Goal: Task Accomplishment & Management: Complete application form

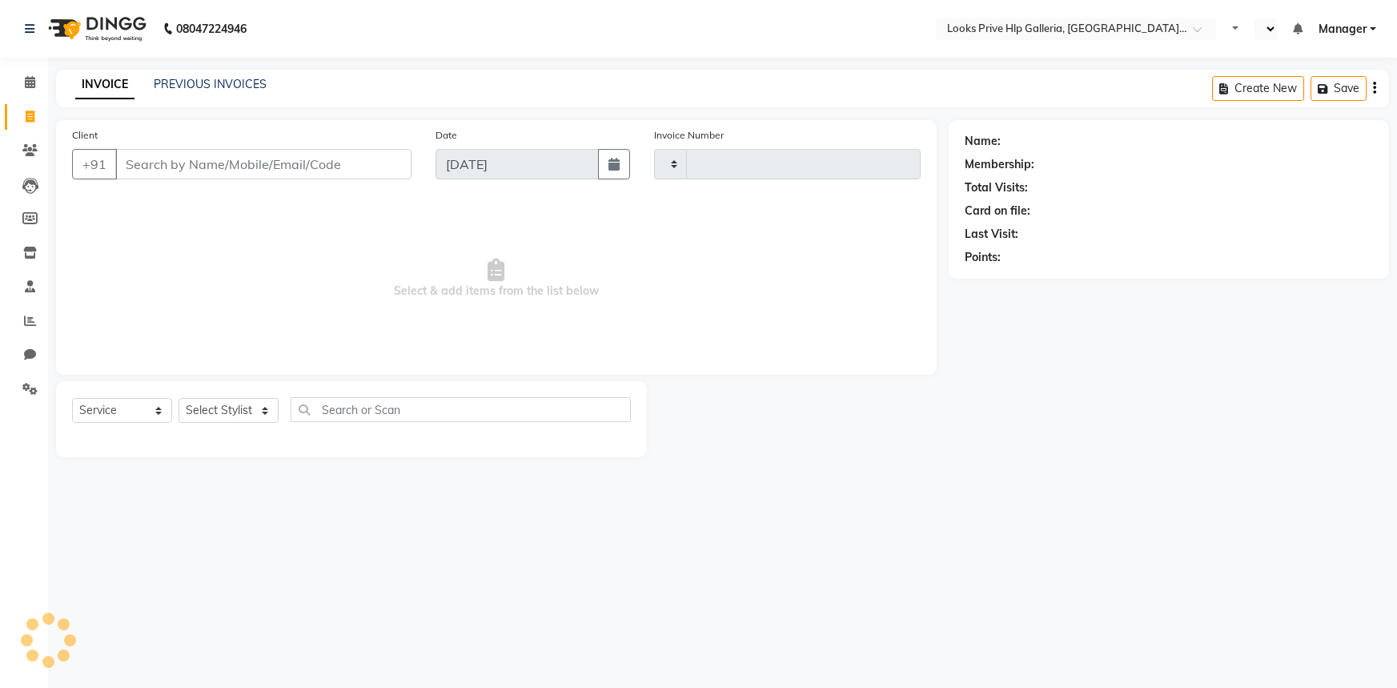
select select "service"
type input "0974"
select select "en"
select select "7937"
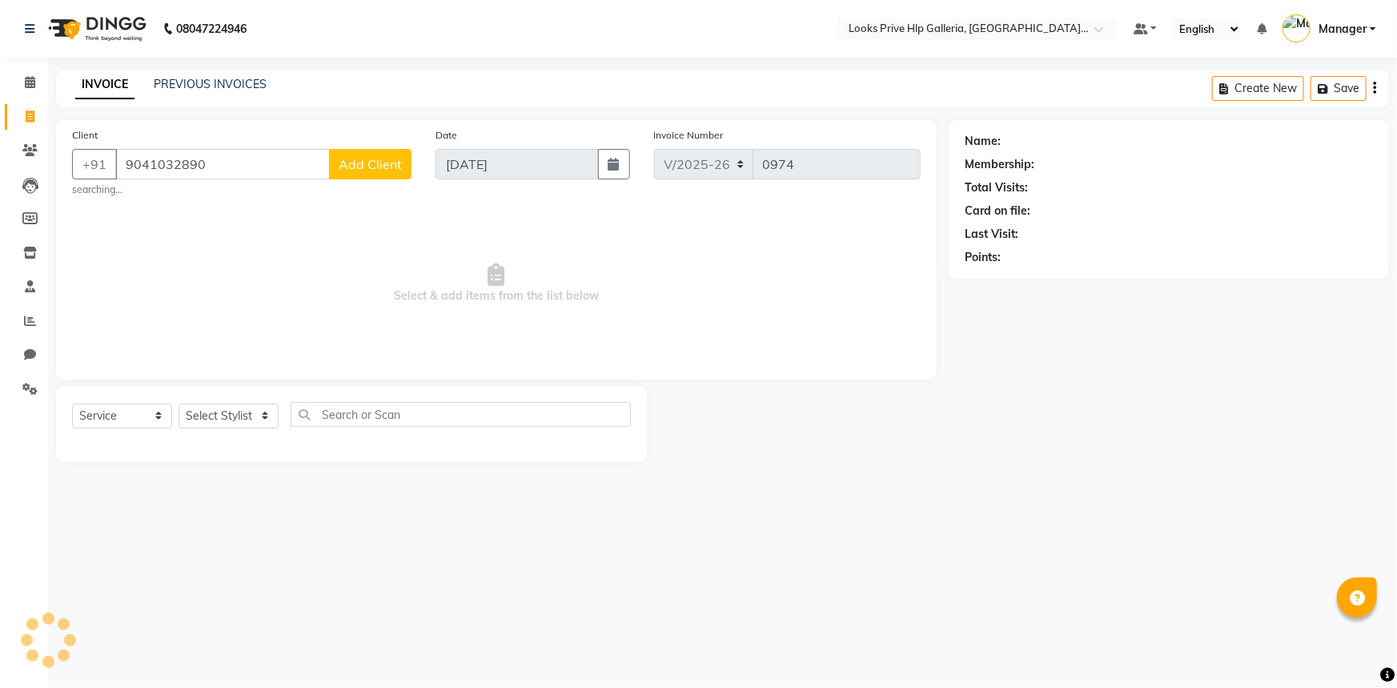
type input "9041032890"
click at [376, 161] on span "Add Client" at bounding box center [370, 164] width 63 height 16
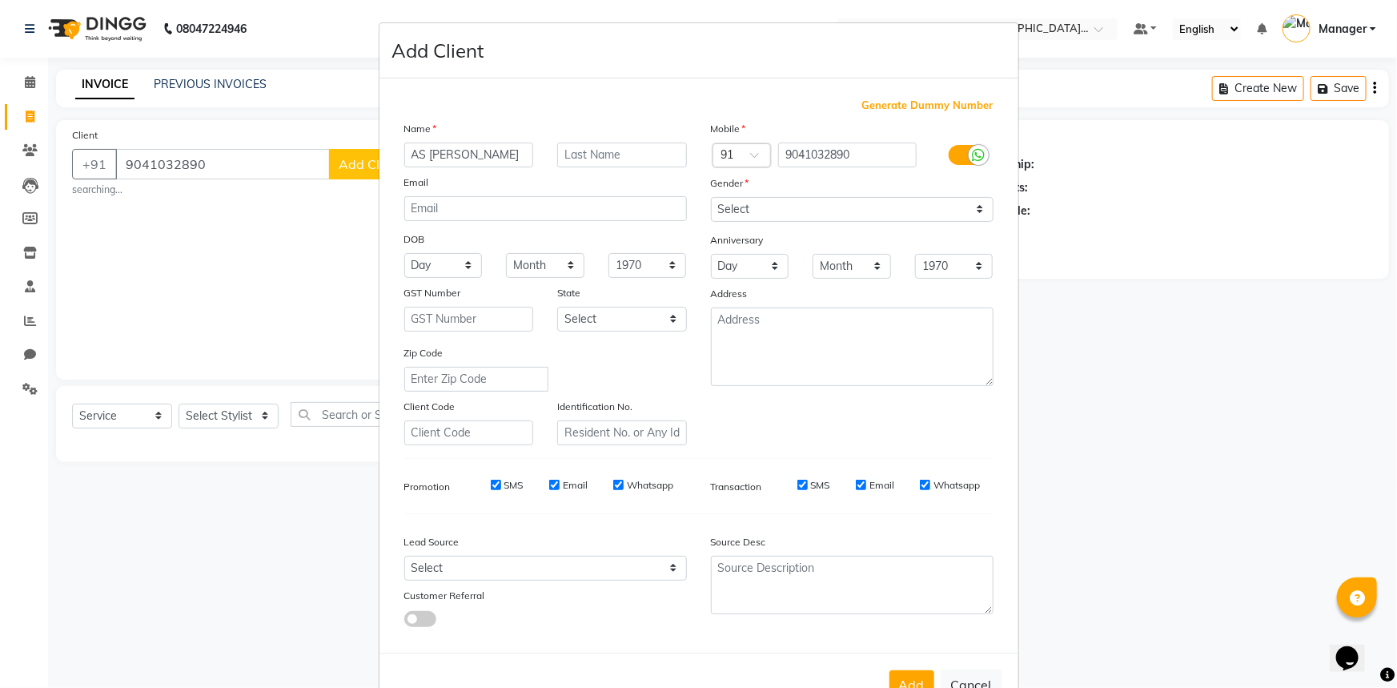
type input "AS [PERSON_NAME]"
click at [840, 207] on select "Select [DEMOGRAPHIC_DATA] [DEMOGRAPHIC_DATA] Other Prefer Not To Say" at bounding box center [852, 209] width 283 height 25
select select "[DEMOGRAPHIC_DATA]"
click at [711, 197] on select "Select [DEMOGRAPHIC_DATA] [DEMOGRAPHIC_DATA] Other Prefer Not To Say" at bounding box center [852, 209] width 283 height 25
click at [902, 681] on button "Add" at bounding box center [912, 684] width 45 height 29
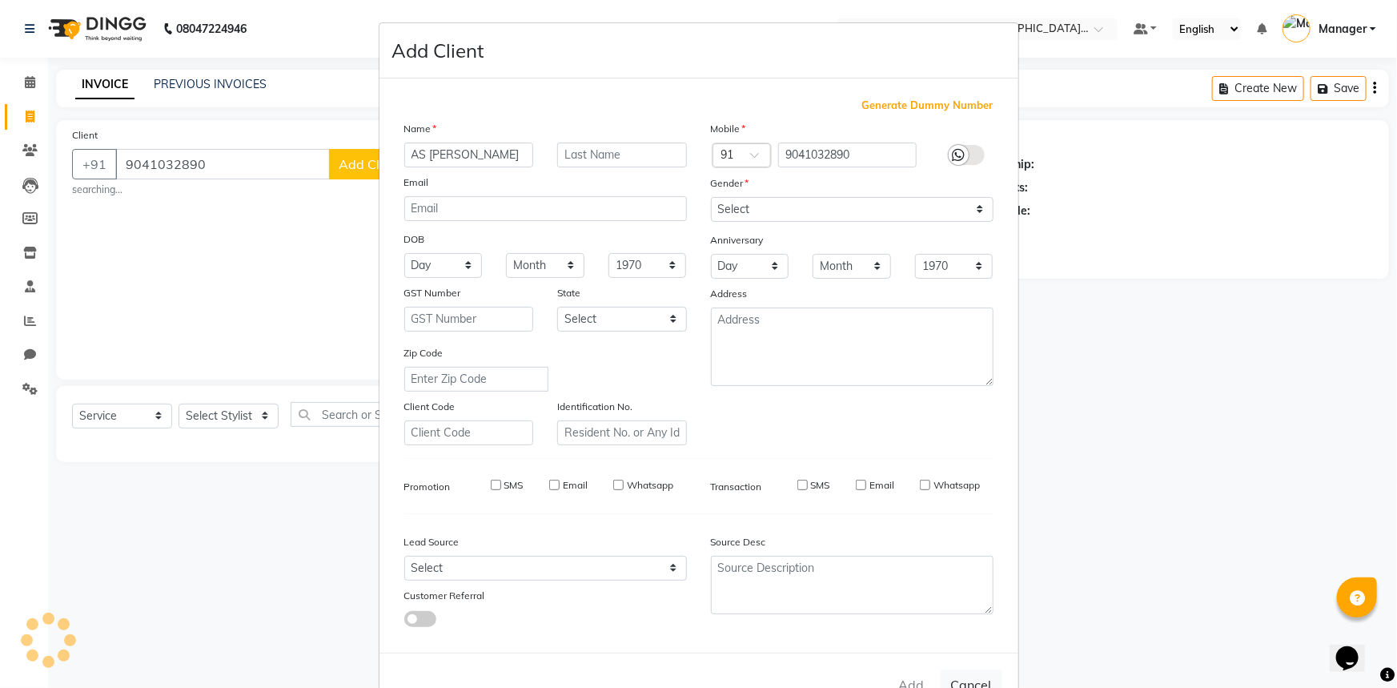
select select
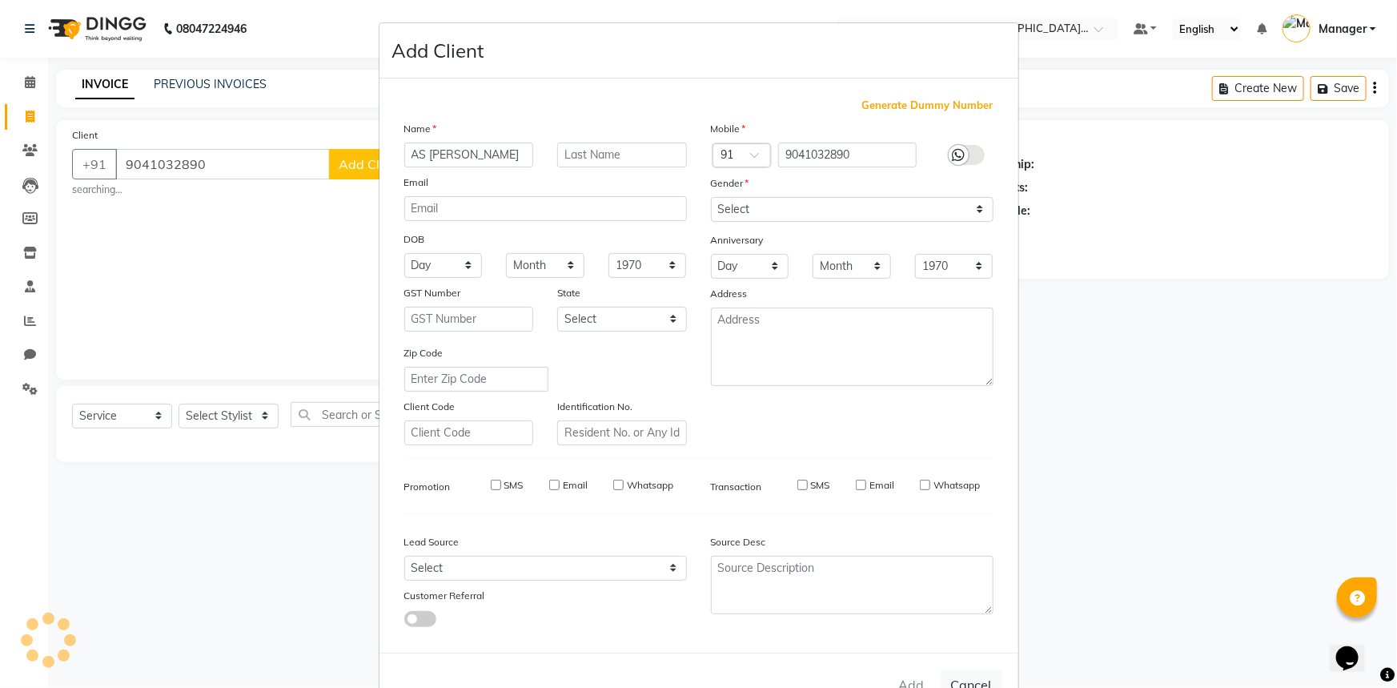
select select
checkbox input "false"
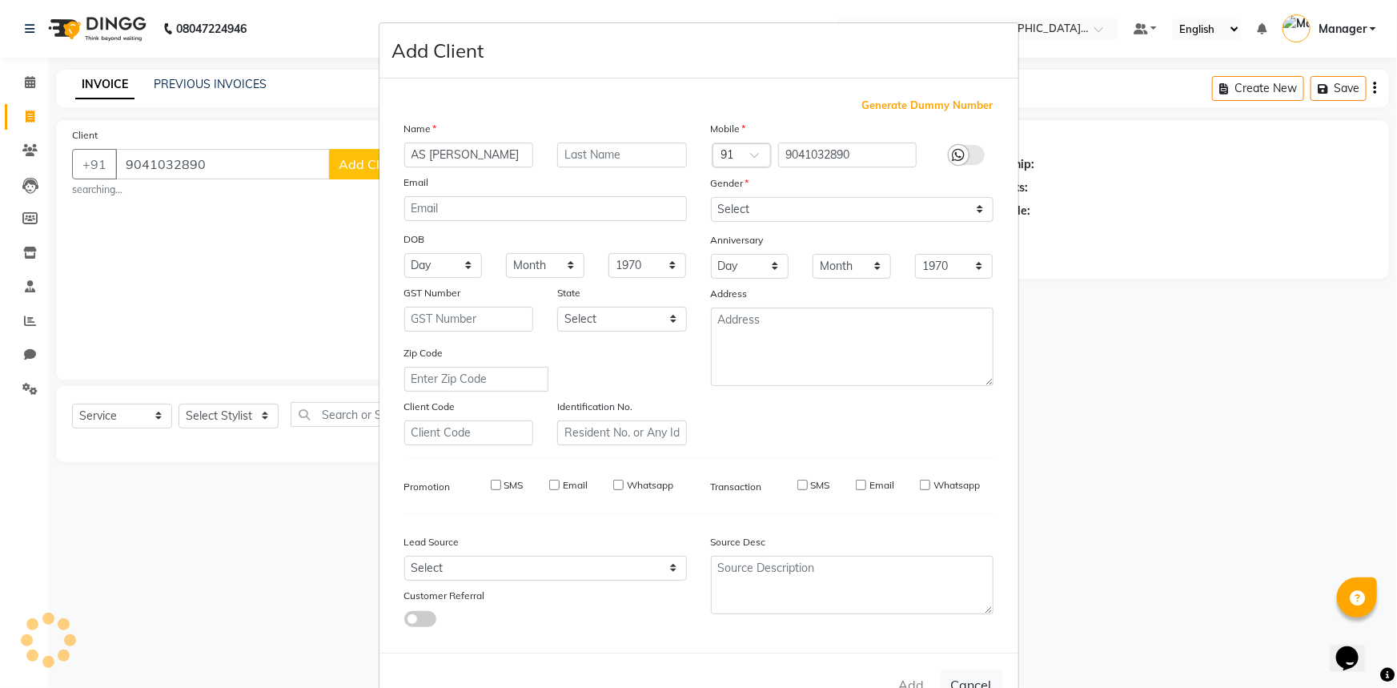
checkbox input "false"
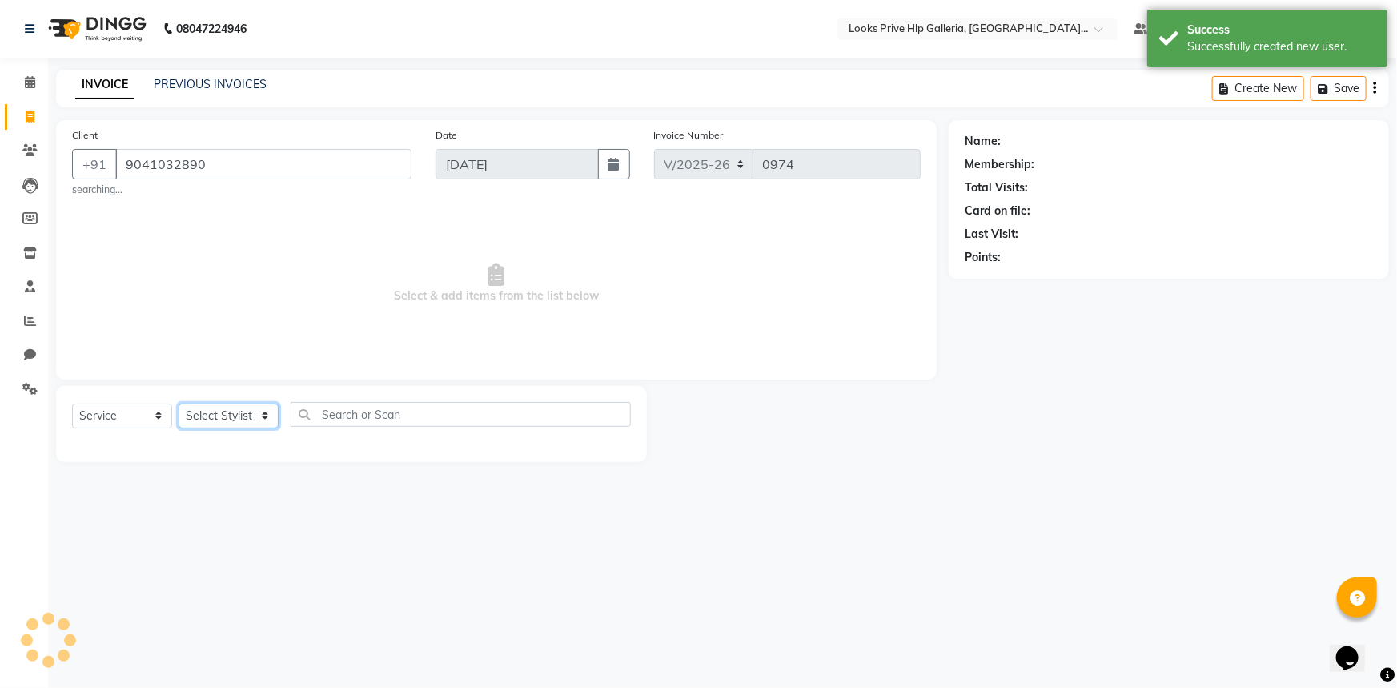
click at [233, 412] on select "Select Stylist [PERSON_NAME] Counter_Sales Gourav_pdct Gurdeep_Nails+MKP Manage…" at bounding box center [229, 416] width 100 height 25
select select "1: Object"
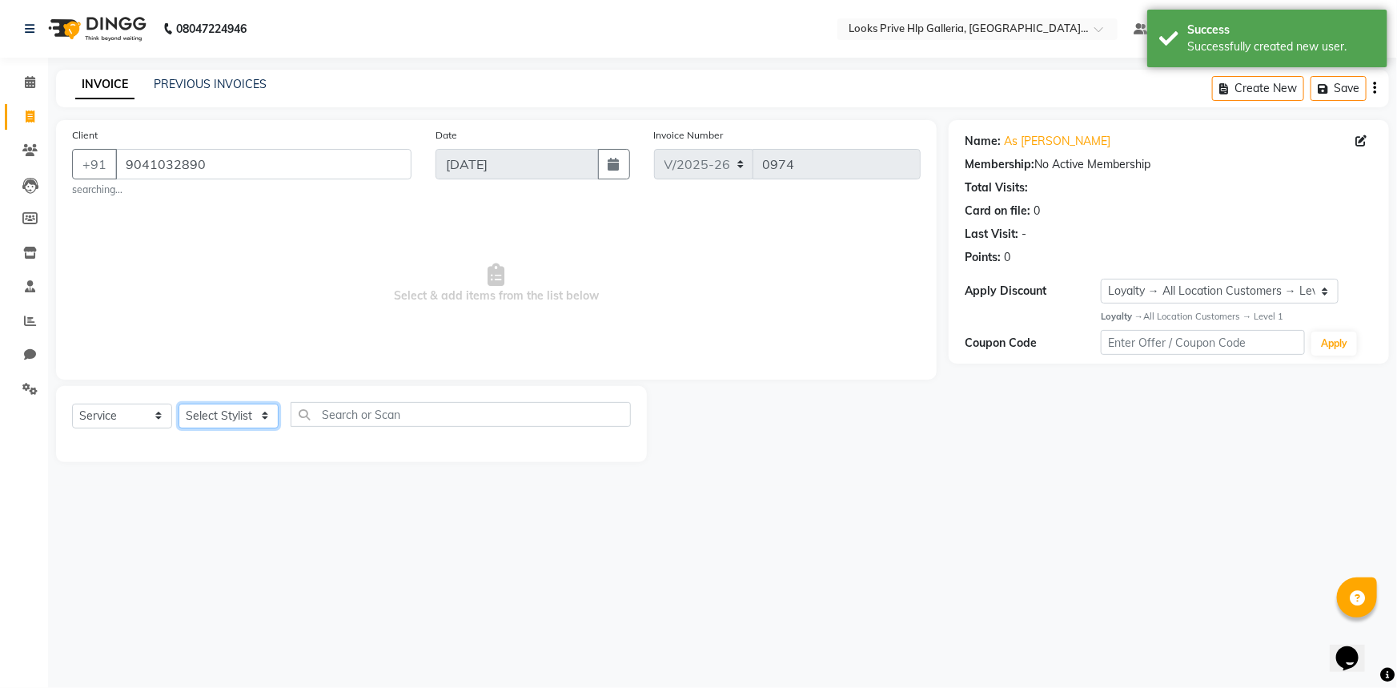
select select "76330"
click at [179, 404] on select "Select Stylist [PERSON_NAME] Counter_Sales Gourav_pdct Gurdeep_Nails+MKP Manage…" at bounding box center [229, 416] width 100 height 25
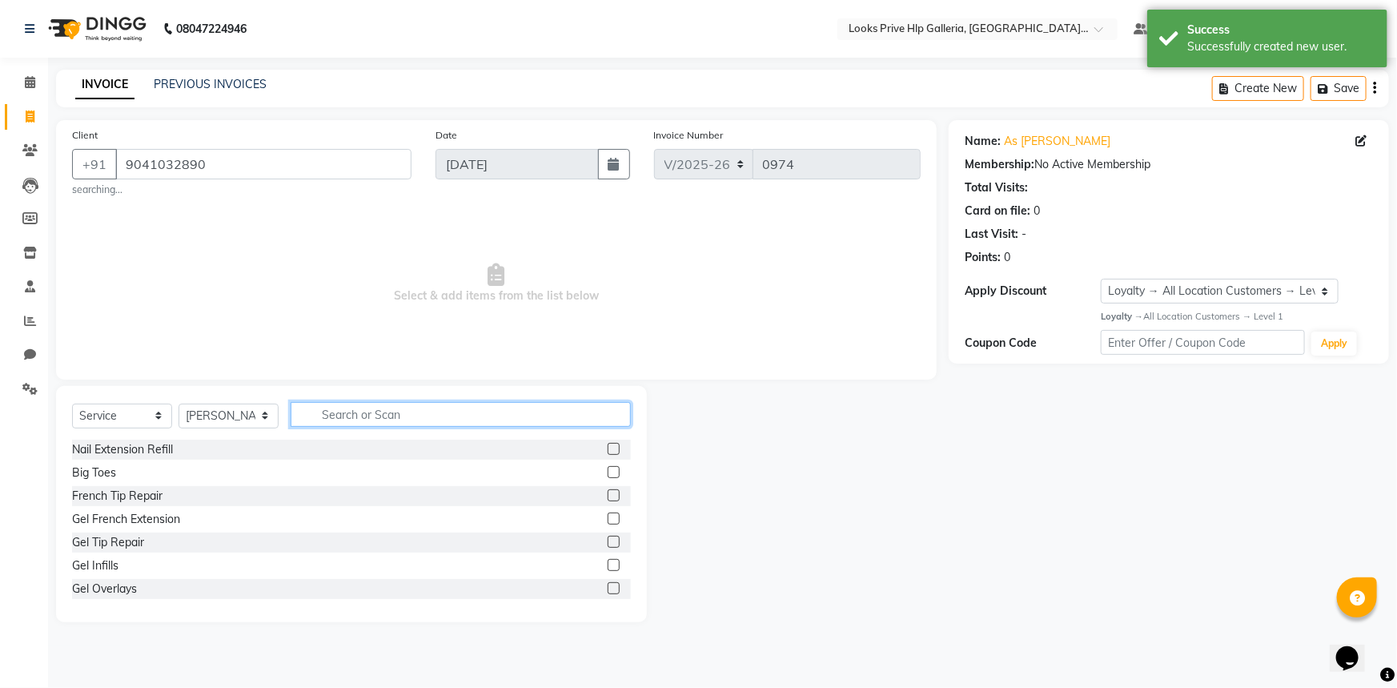
click at [394, 413] on input "text" at bounding box center [461, 414] width 340 height 25
type input "CUT"
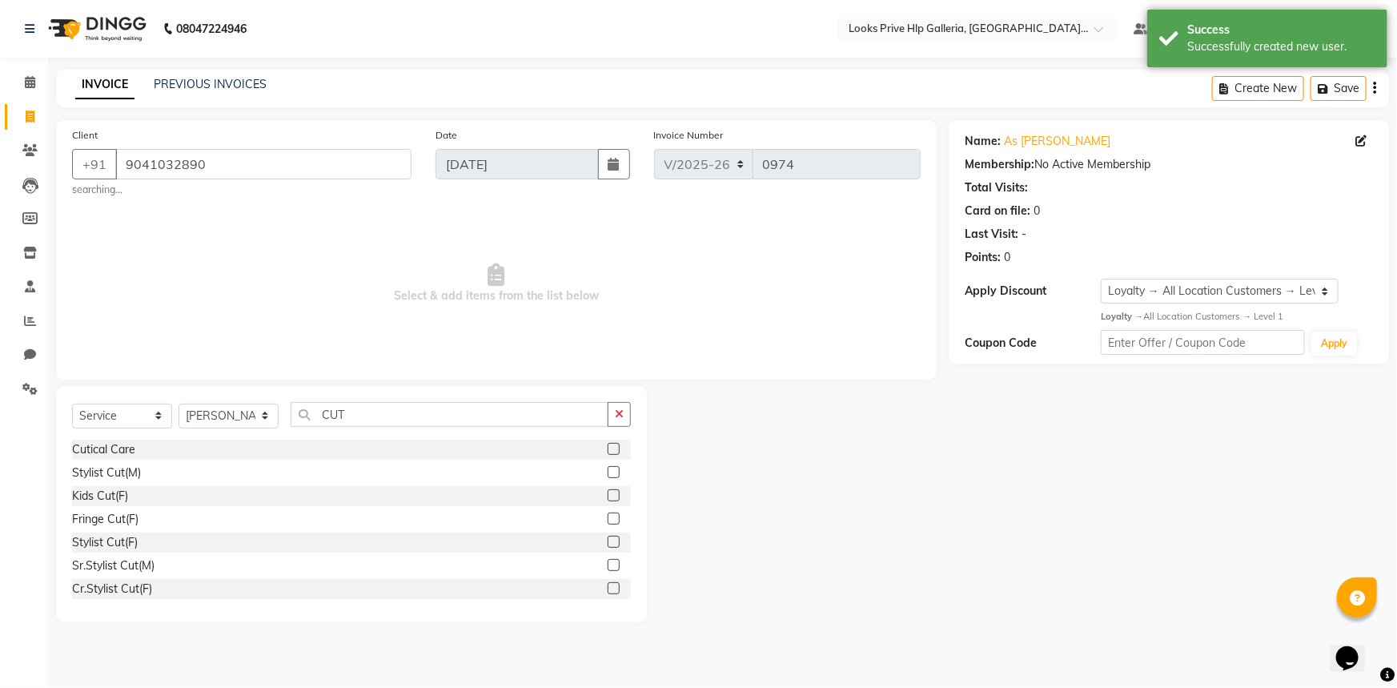
click at [608, 469] on label at bounding box center [614, 472] width 12 height 12
click at [608, 469] on input "checkbox" at bounding box center [613, 473] width 10 height 10
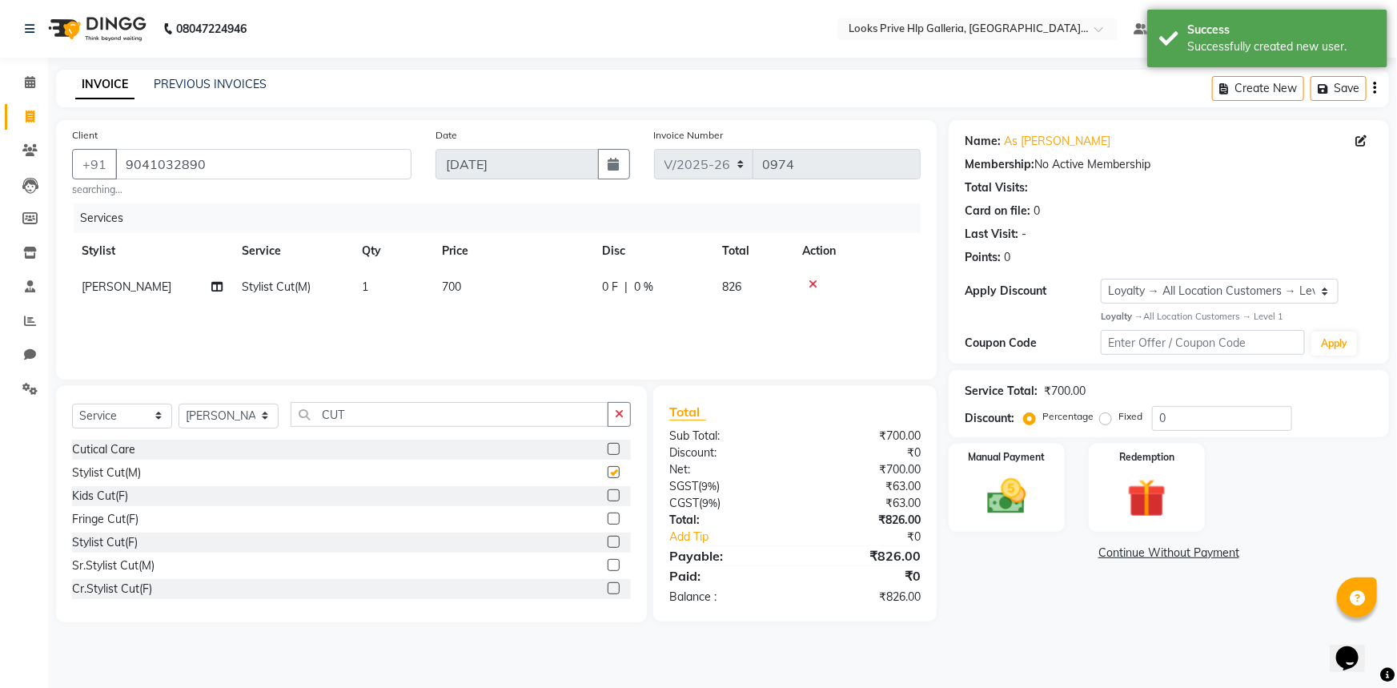
checkbox input "false"
click at [471, 283] on td "700" at bounding box center [512, 287] width 160 height 36
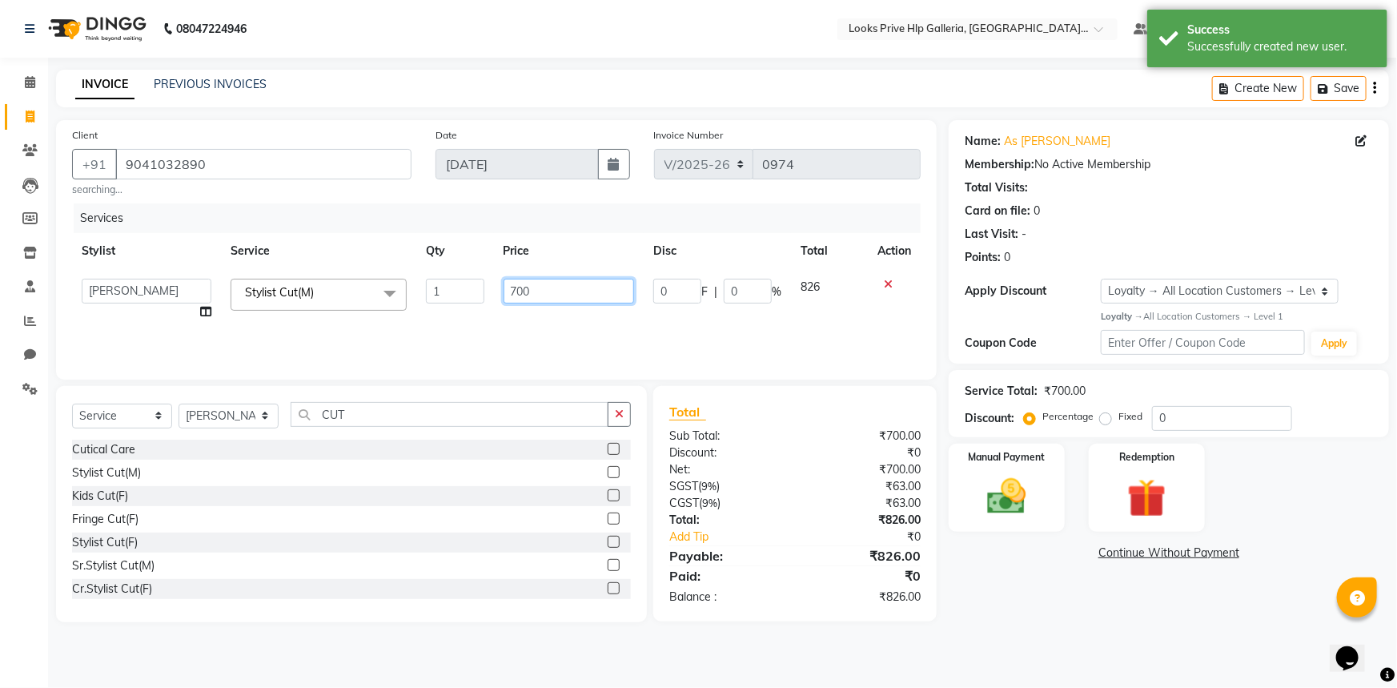
drag, startPoint x: 552, startPoint y: 289, endPoint x: 448, endPoint y: 274, distance: 105.2
click at [445, 274] on tr "[PERSON_NAME] Counter_Sales Gourav_pdct Gurdeep_Nails+MKP Manager Mani_chauhan …" at bounding box center [496, 299] width 849 height 61
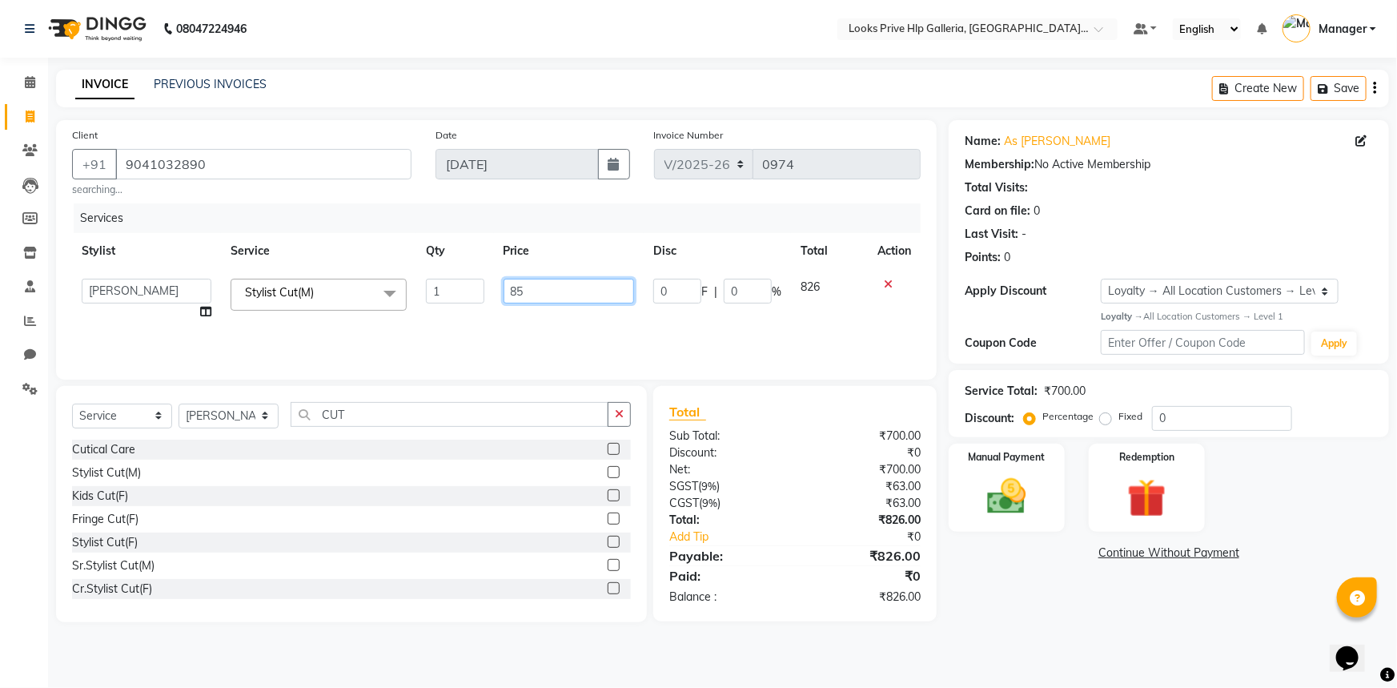
type input "850"
click at [1072, 613] on div "Name: As [PERSON_NAME] Membership: No Active Membership Total Visits: Card on f…" at bounding box center [1175, 371] width 452 height 502
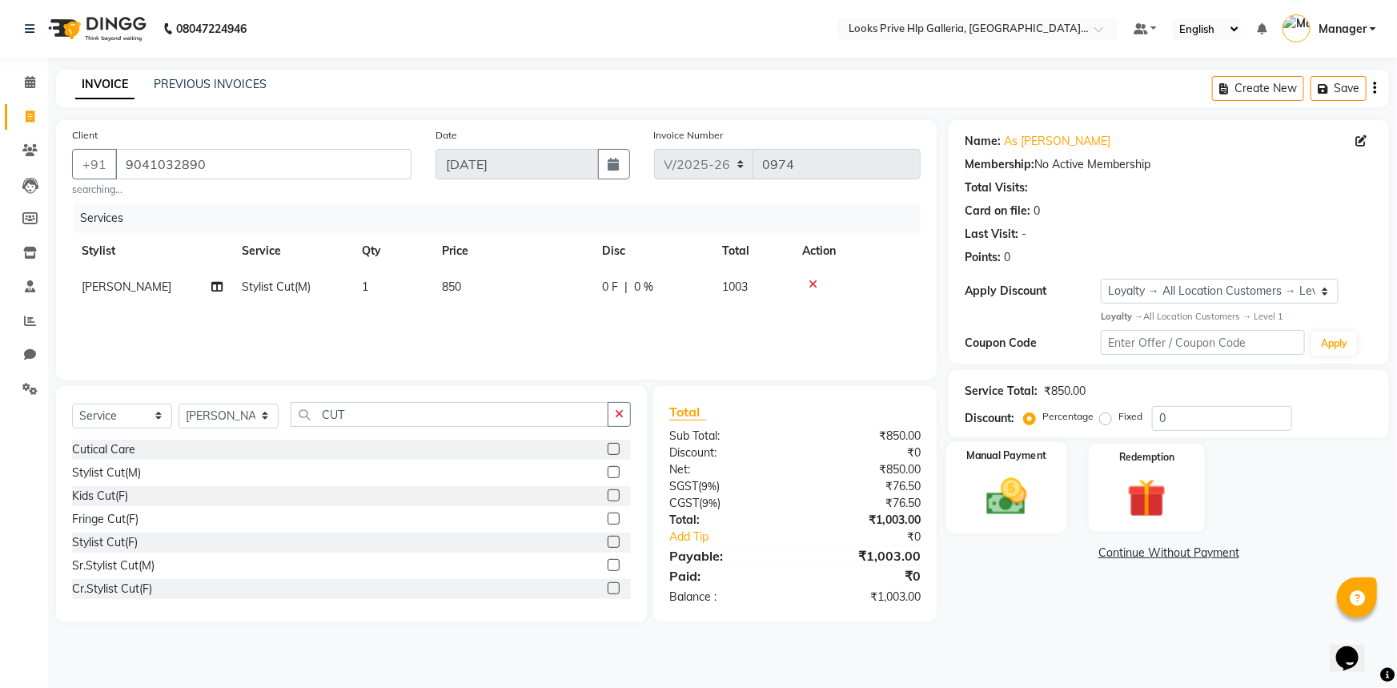
click at [991, 475] on img at bounding box center [1008, 496] width 66 height 46
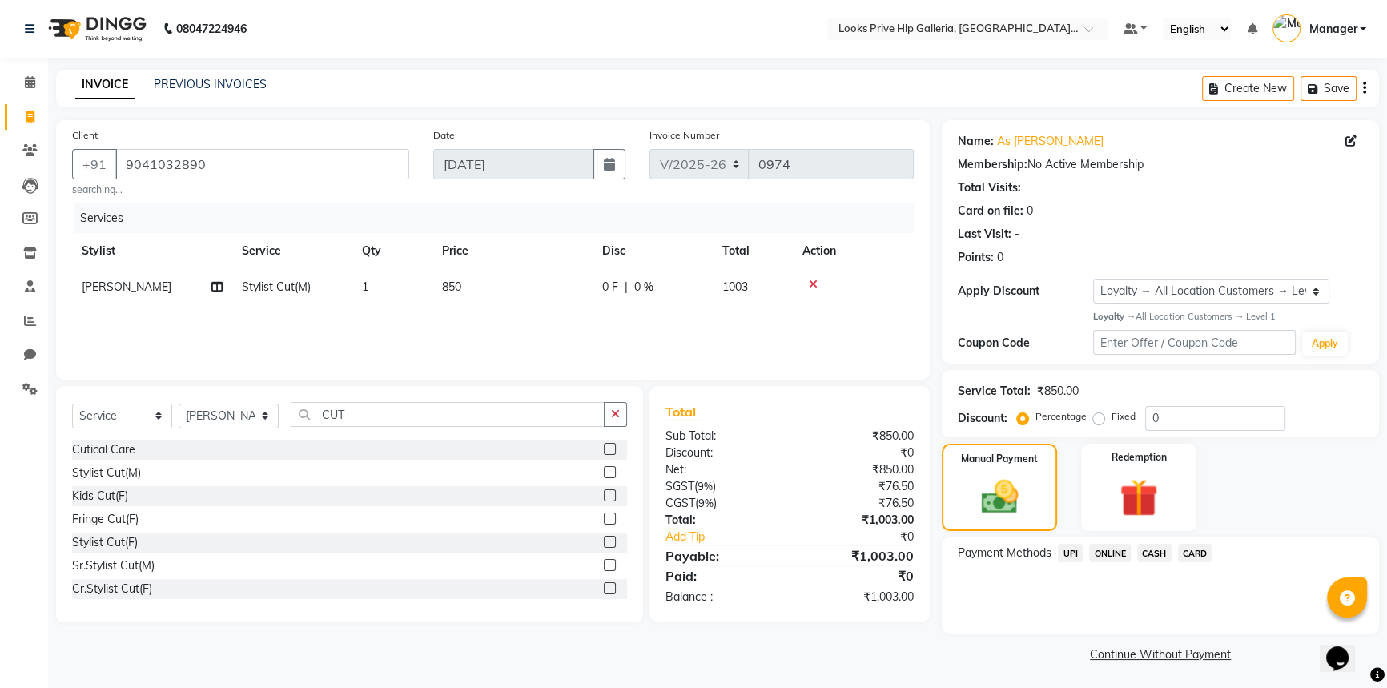
click at [480, 290] on td "850" at bounding box center [512, 287] width 160 height 36
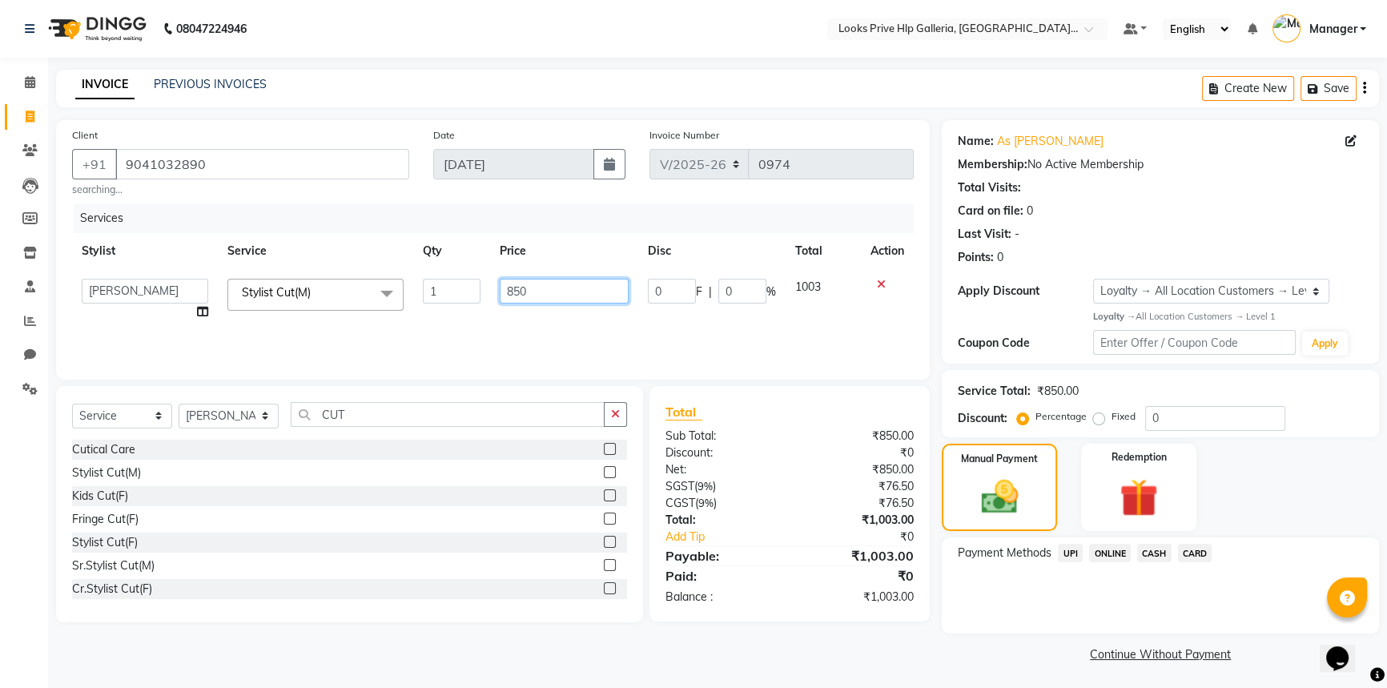
drag, startPoint x: 456, startPoint y: 270, endPoint x: 444, endPoint y: 267, distance: 11.5
click at [444, 267] on table "Stylist Service Qty Price Disc Total Action [PERSON_NAME] Counter_Sales Gourav_…" at bounding box center [493, 281] width 842 height 97
type input "847"
click at [1022, 582] on div "Payment Methods UPI ONLINE CASH CARD" at bounding box center [1160, 585] width 437 height 96
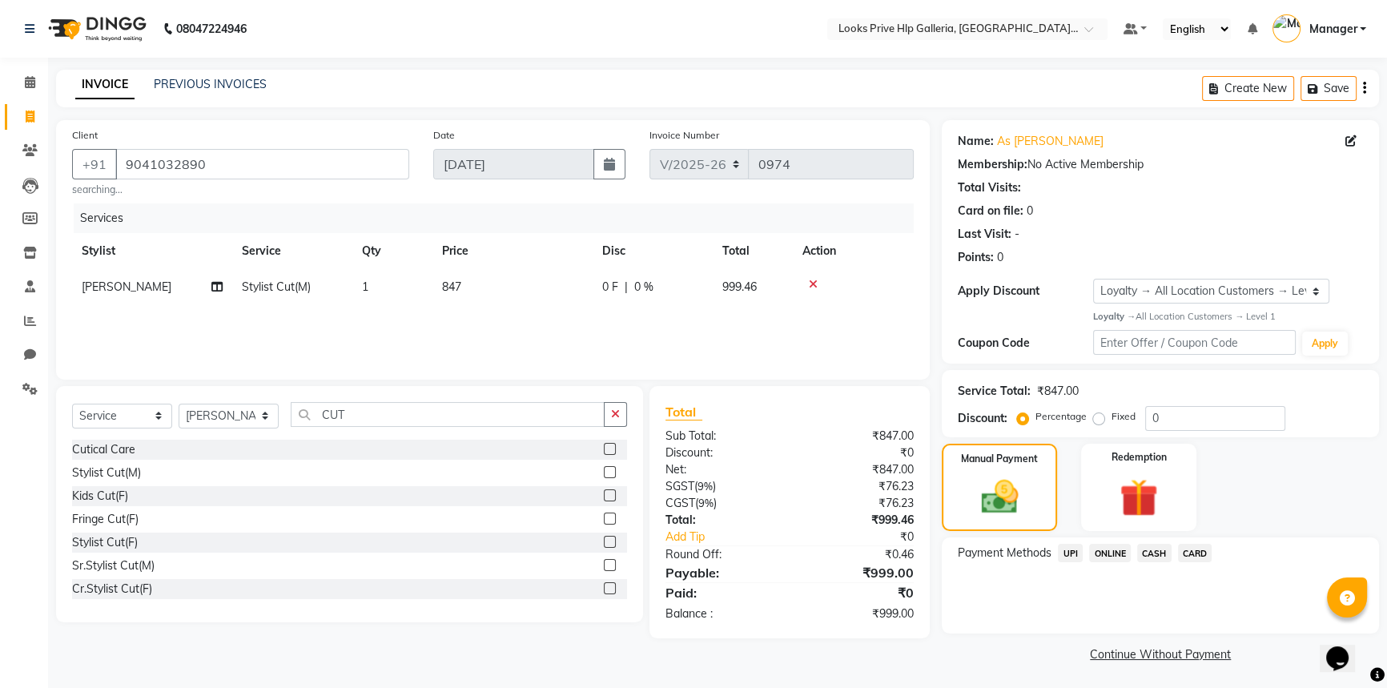
click at [1149, 552] on span "CASH" at bounding box center [1154, 553] width 34 height 18
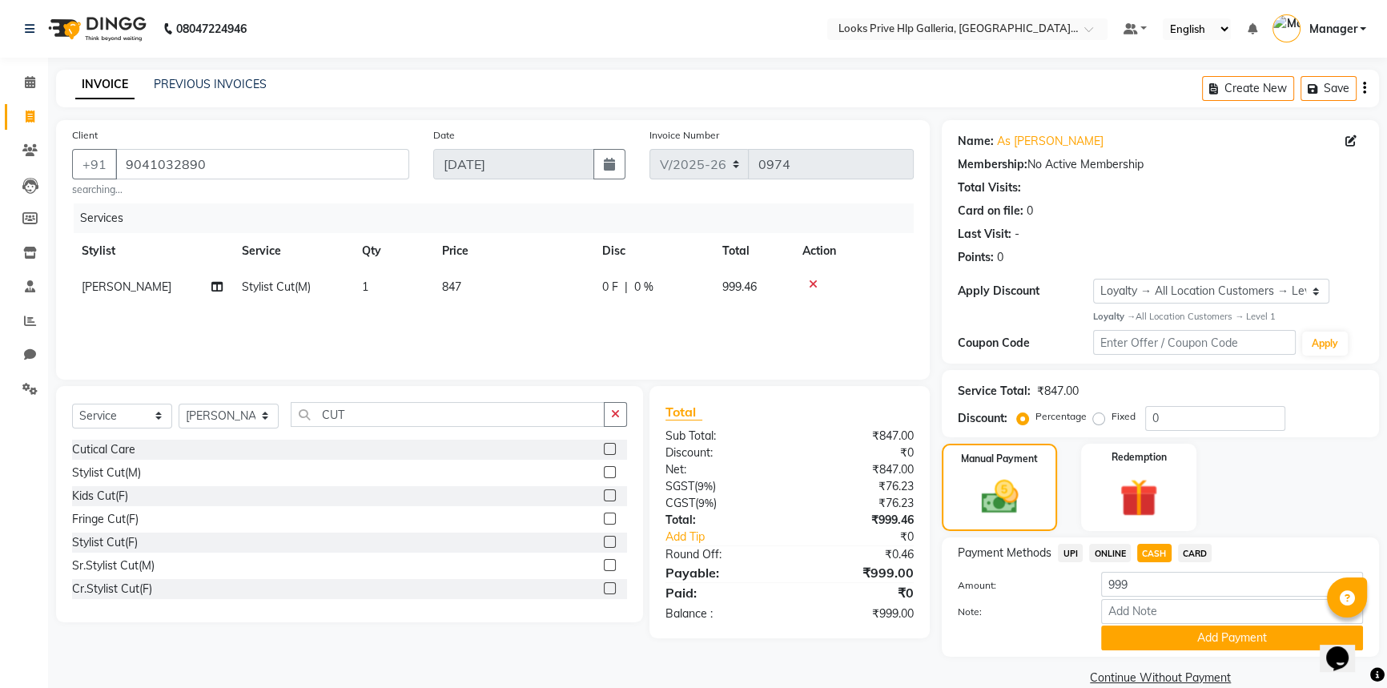
click at [1200, 637] on button "Add Payment" at bounding box center [1232, 637] width 262 height 25
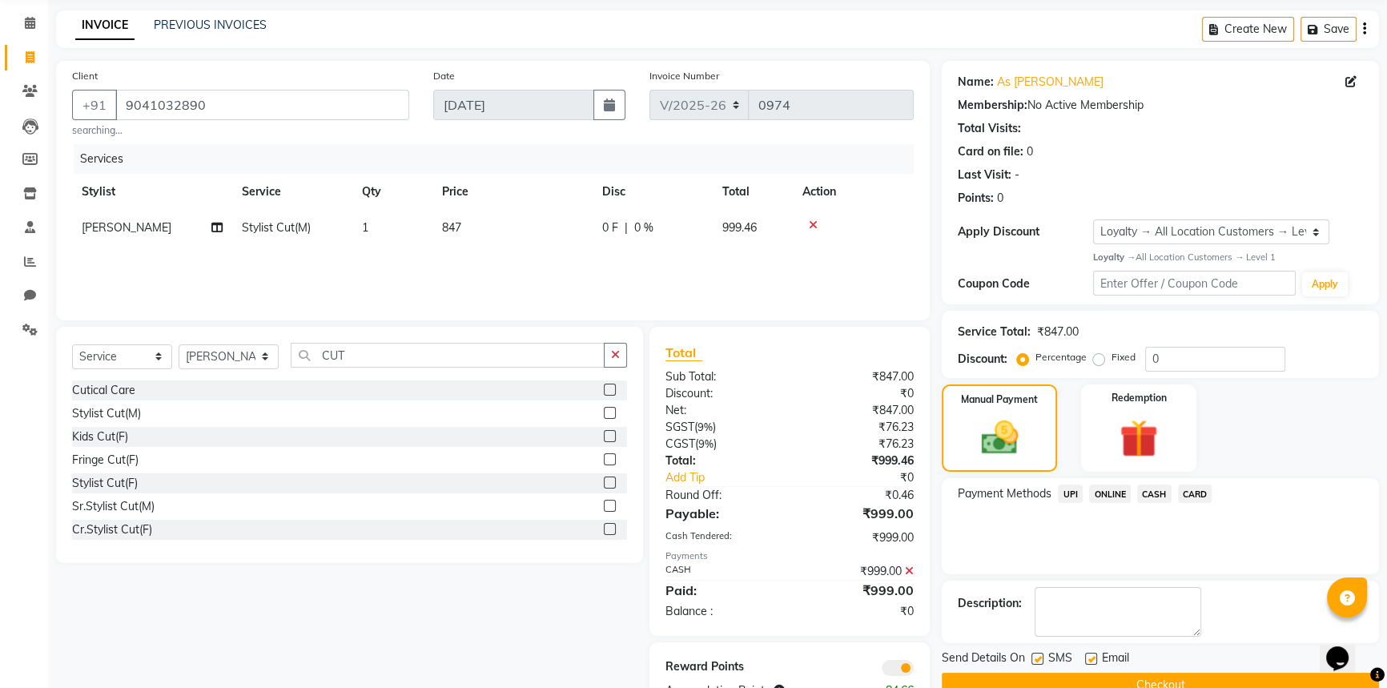
scroll to position [112, 0]
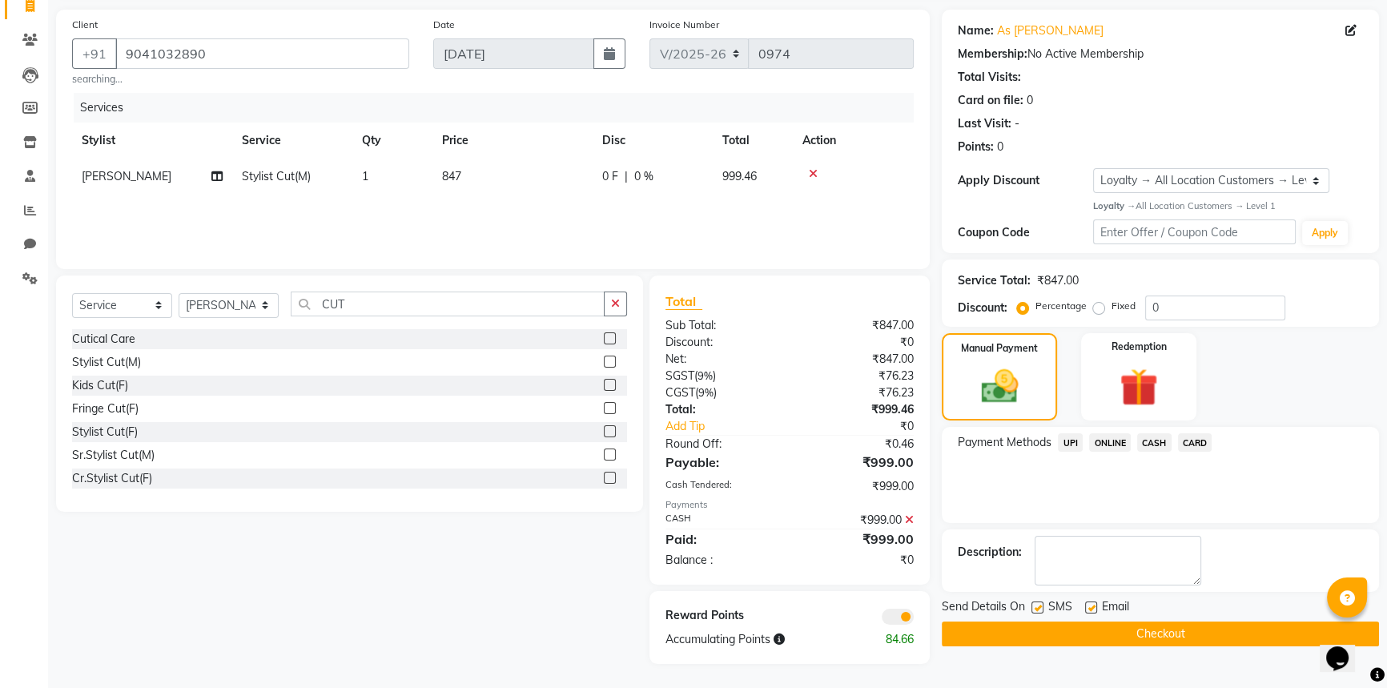
click at [1169, 637] on button "Checkout" at bounding box center [1160, 633] width 437 height 25
